Goal: Information Seeking & Learning: Learn about a topic

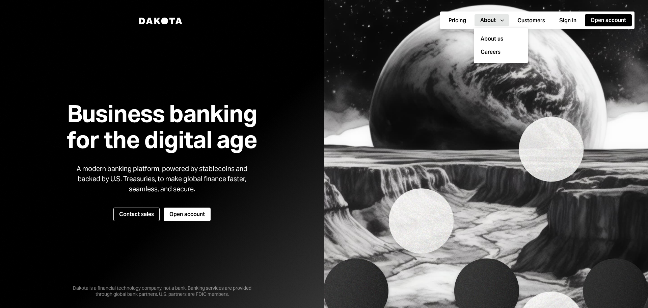
click at [480, 21] on div "About" at bounding box center [488, 20] width 16 height 7
click at [496, 47] on div "About us Careers" at bounding box center [501, 45] width 54 height 35
click at [496, 51] on link "Careers" at bounding box center [504, 52] width 46 height 8
click at [446, 25] on button "Pricing" at bounding box center [457, 21] width 29 height 12
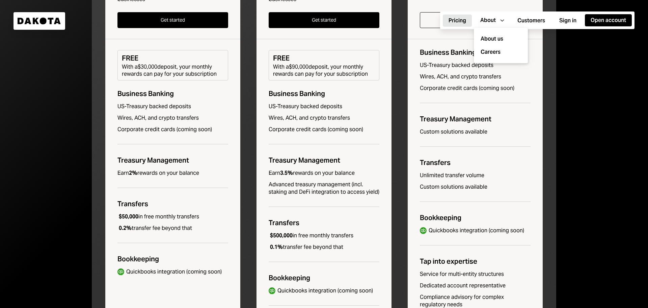
scroll to position [225, 0]
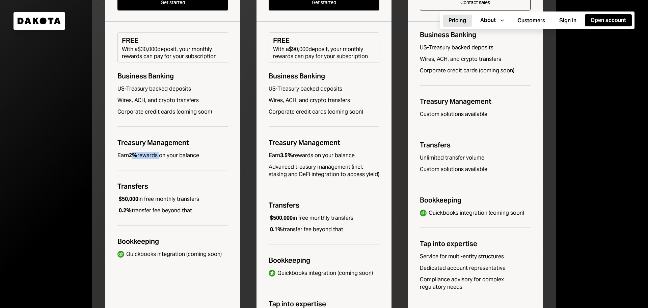
drag, startPoint x: 132, startPoint y: 157, endPoint x: 191, endPoint y: 155, distance: 58.4
click at [191, 155] on div "Earn 2% rewards on your balance" at bounding box center [158, 155] width 82 height 7
click at [193, 169] on div "Basic $45 / month An essential banking solution for modern businesses Get start…" at bounding box center [172, 134] width 135 height 420
drag, startPoint x: 122, startPoint y: 201, endPoint x: 142, endPoint y: 198, distance: 20.5
click at [142, 198] on div "$50,000 in free monthly transfers" at bounding box center [158, 198] width 82 height 7
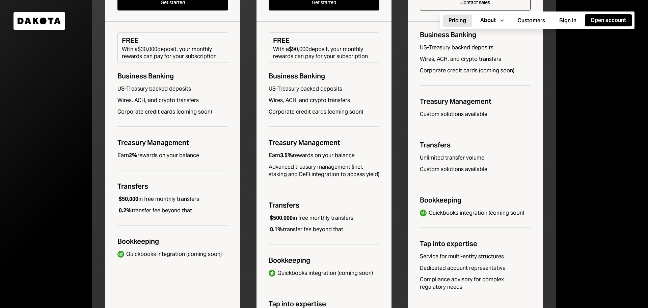
click at [154, 196] on div "$50,000 in free monthly transfers" at bounding box center [158, 198] width 82 height 7
drag, startPoint x: 191, startPoint y: 197, endPoint x: 198, endPoint y: 197, distance: 6.8
click at [196, 197] on div "$50,000 in free monthly transfers" at bounding box center [158, 198] width 82 height 7
click at [208, 198] on div "$50,000 in free monthly transfers" at bounding box center [172, 198] width 111 height 7
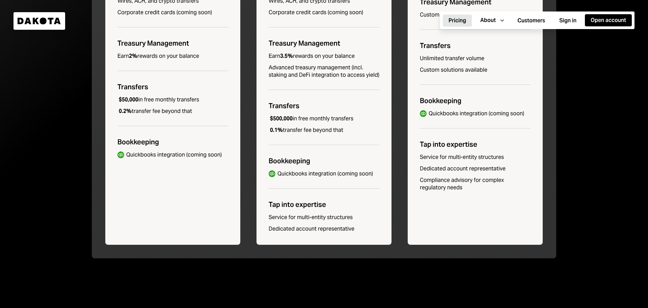
scroll to position [394, 0]
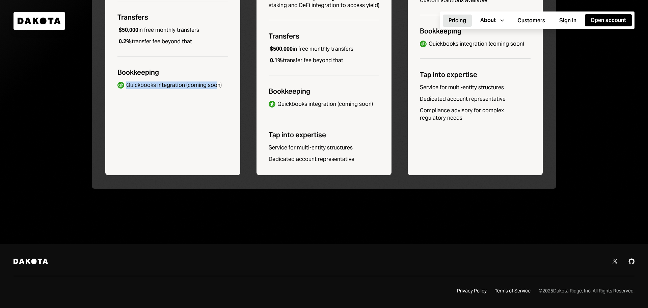
drag, startPoint x: 127, startPoint y: 82, endPoint x: 224, endPoint y: 88, distance: 97.1
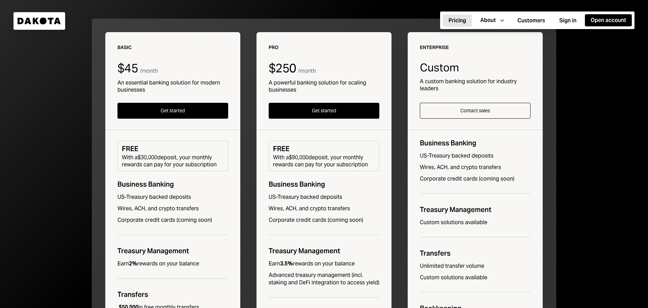
scroll to position [0, 0]
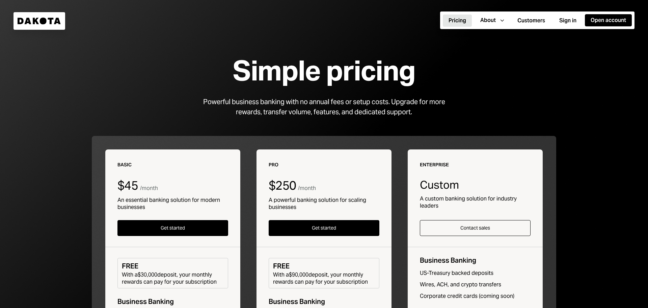
drag, startPoint x: 51, startPoint y: 29, endPoint x: 56, endPoint y: 28, distance: 4.6
click at [51, 29] on div "Dakota" at bounding box center [40, 21] width 52 height 18
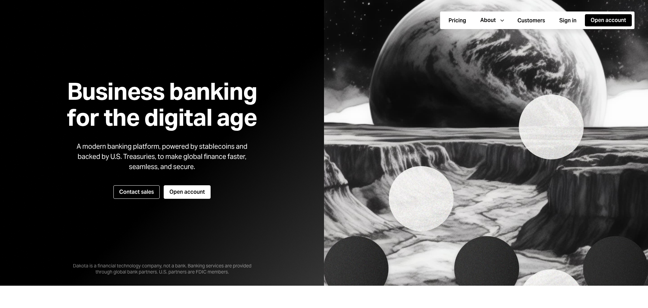
scroll to position [34, 0]
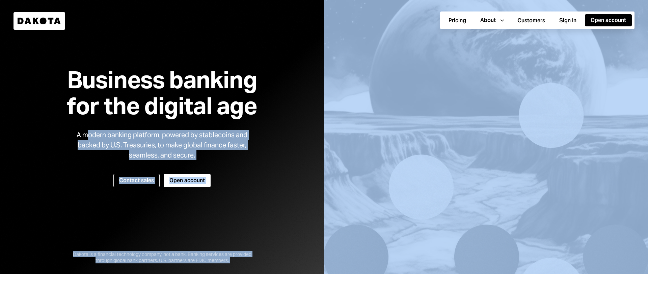
drag, startPoint x: 350, startPoint y: 134, endPoint x: 358, endPoint y: 134, distance: 8.1
click at [358, 134] on div "Business banking for the digital age A modern banking platform, powered by stab…" at bounding box center [324, 120] width 648 height 308
click at [258, 145] on div "Business banking for the digital age A modern banking platform, powered by stab…" at bounding box center [162, 120] width 223 height 215
